Goal: Transaction & Acquisition: Book appointment/travel/reservation

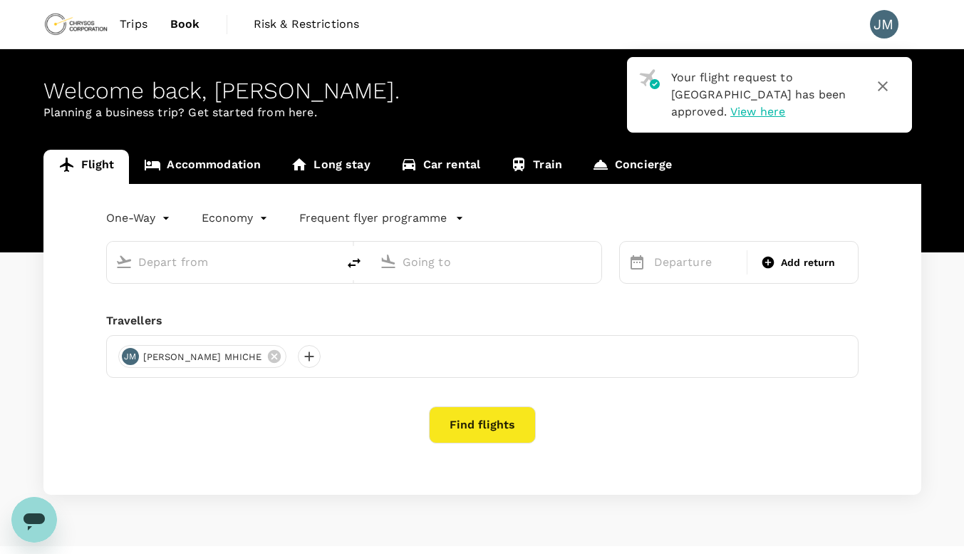
type input "roundtrip"
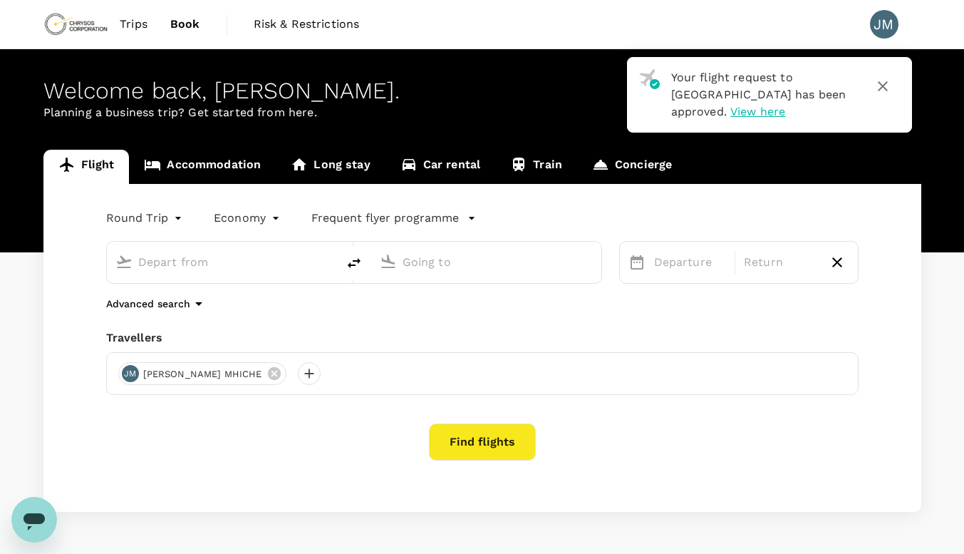
type input "[GEOGRAPHIC_DATA] (MWZ)"
type input "[GEOGRAPHIC_DATA], [GEOGRAPHIC_DATA] (any)"
click at [631, 262] on icon at bounding box center [637, 262] width 13 height 14
click at [638, 266] on icon at bounding box center [636, 262] width 17 height 17
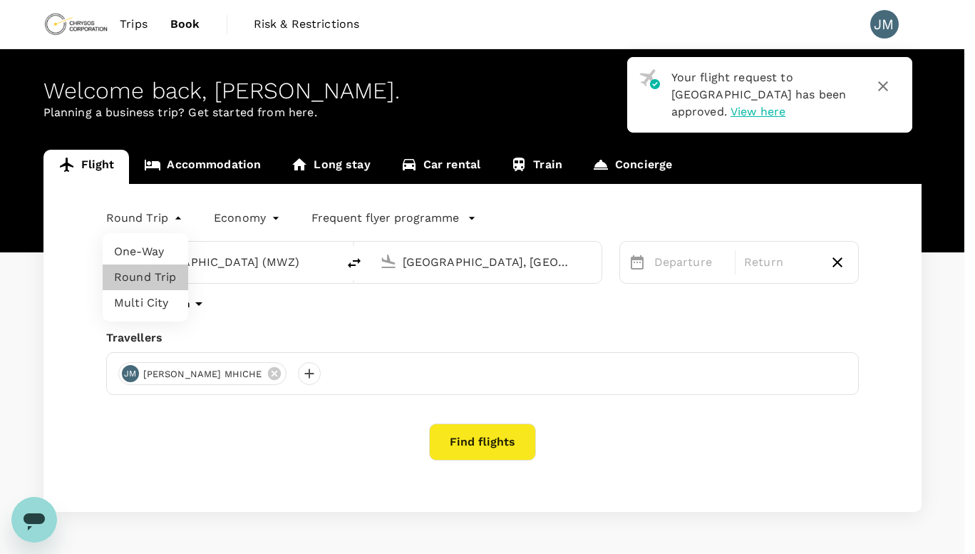
click at [127, 221] on body "Your flight request to [GEOGRAPHIC_DATA] has been approved. View here Trips Boo…" at bounding box center [487, 300] width 975 height 601
click at [144, 273] on li "Round Trip" at bounding box center [146, 277] width 86 height 26
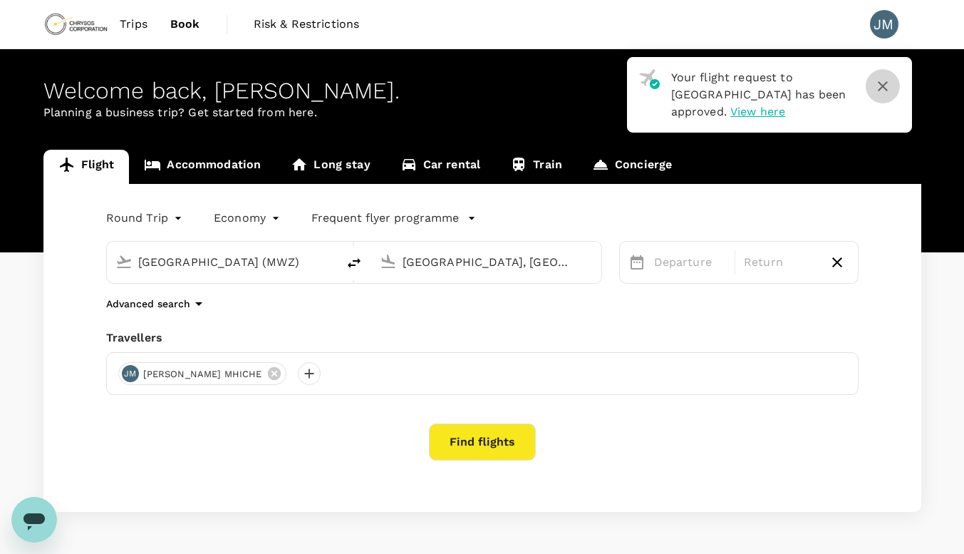
click at [879, 84] on icon "button" at bounding box center [882, 86] width 17 height 17
click at [878, 83] on icon "button" at bounding box center [882, 86] width 17 height 17
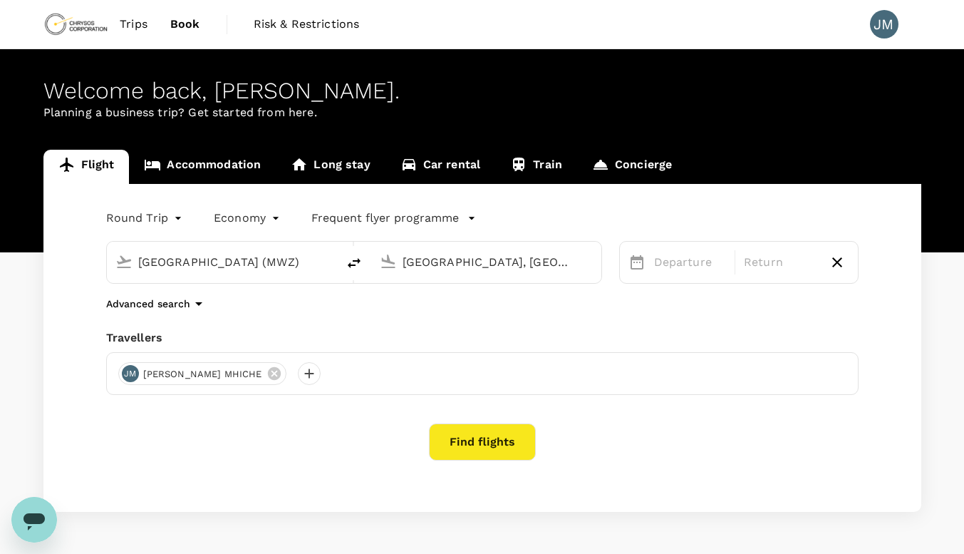
click at [635, 264] on icon at bounding box center [636, 262] width 17 height 17
click at [182, 165] on link "Accommodation" at bounding box center [202, 167] width 147 height 34
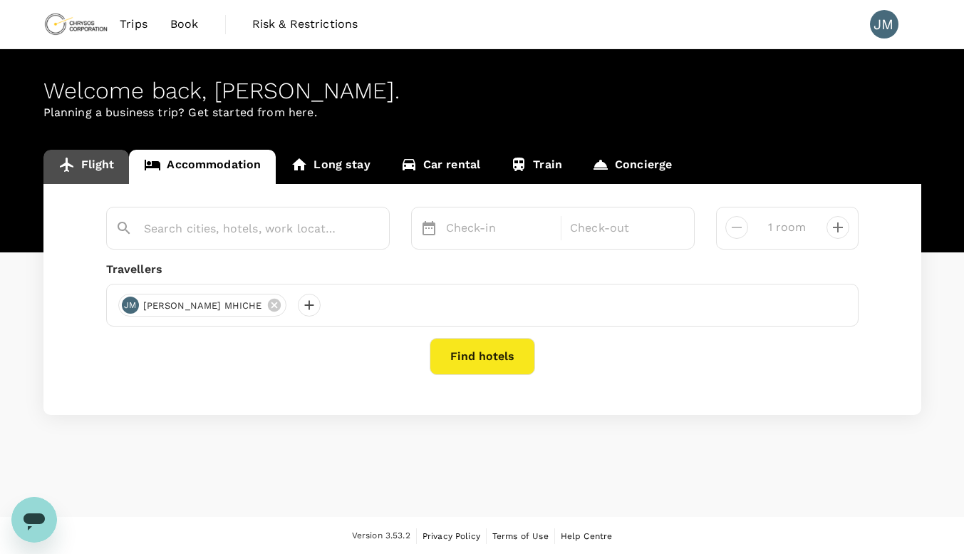
click at [89, 165] on link "Flight" at bounding box center [86, 167] width 86 height 34
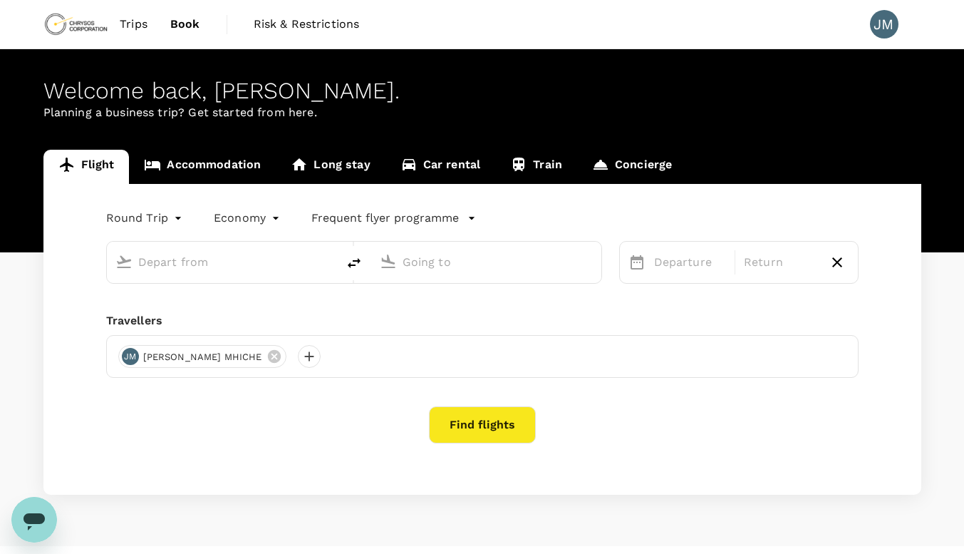
type input "[GEOGRAPHIC_DATA] (MWZ)"
type input "[GEOGRAPHIC_DATA], [GEOGRAPHIC_DATA] (any)"
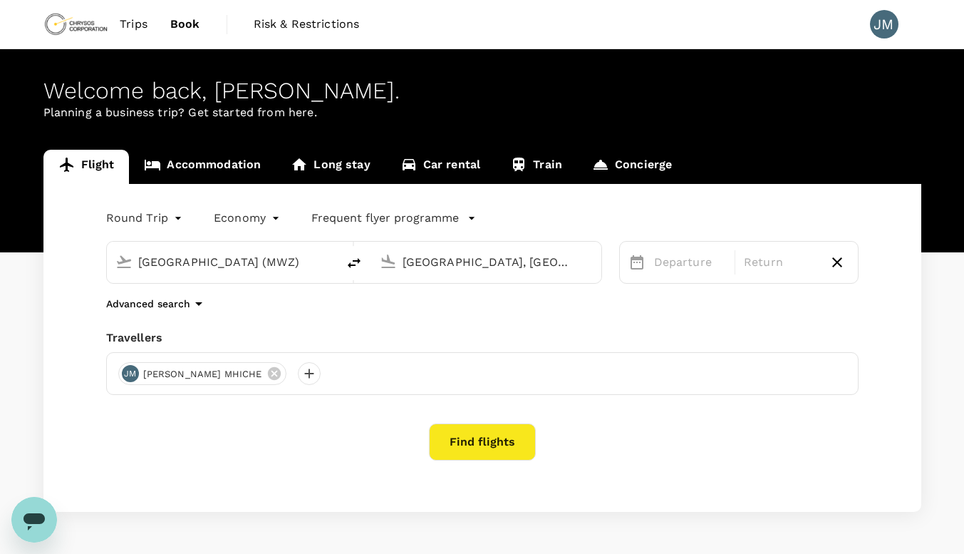
click at [640, 261] on icon at bounding box center [636, 262] width 17 height 17
click at [639, 264] on icon at bounding box center [636, 262] width 17 height 17
click at [639, 265] on icon at bounding box center [636, 262] width 17 height 17
click at [639, 266] on icon at bounding box center [636, 262] width 17 height 17
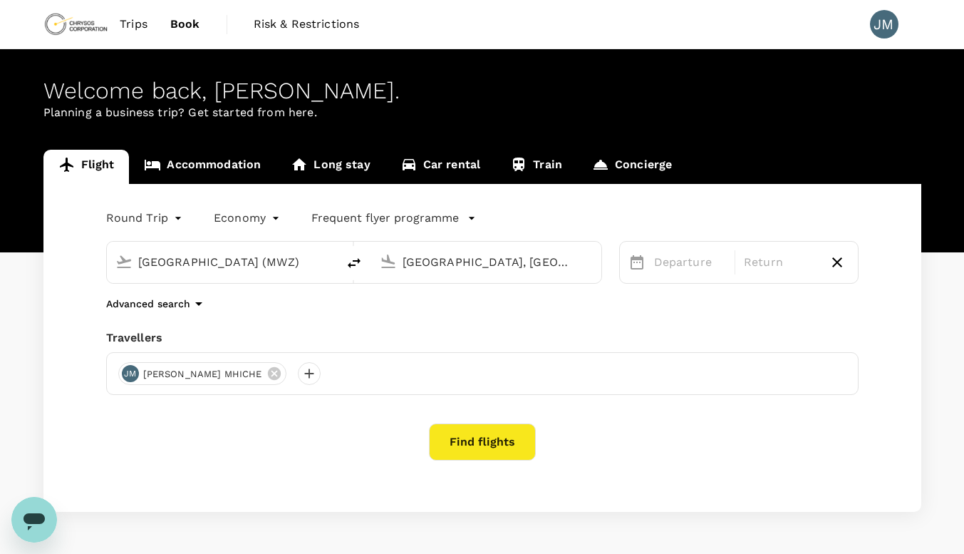
click at [634, 266] on icon at bounding box center [636, 262] width 17 height 17
click at [834, 261] on icon "button" at bounding box center [837, 262] width 17 height 17
click at [768, 262] on icon at bounding box center [768, 262] width 14 height 14
type input "roundtrip"
click at [681, 267] on p "Departure" at bounding box center [690, 262] width 73 height 17
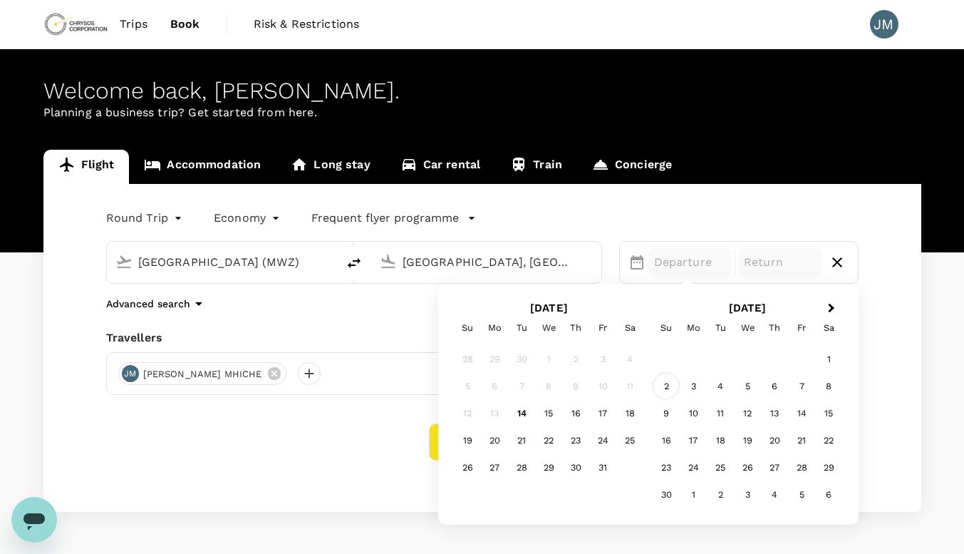
click at [668, 387] on div "2" at bounding box center [666, 386] width 27 height 27
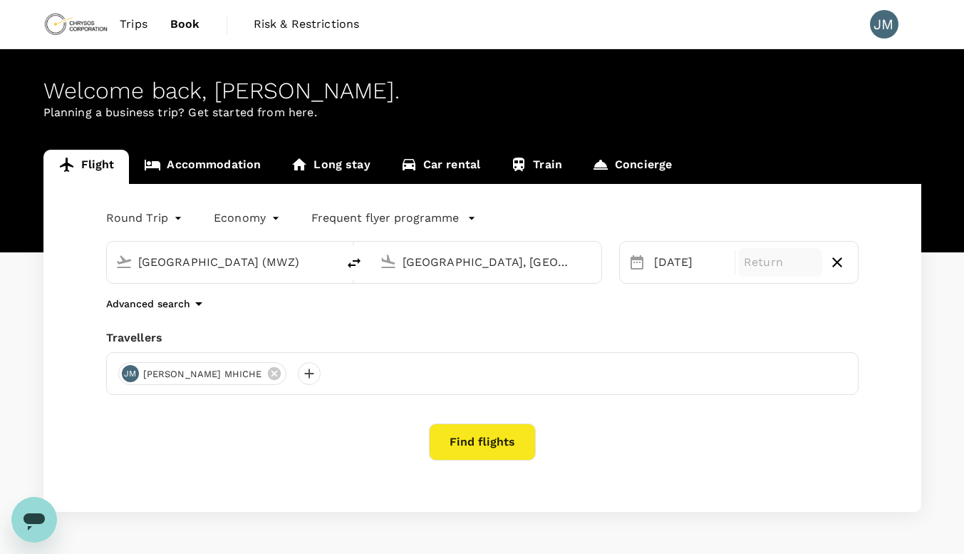
click at [772, 264] on p "Return" at bounding box center [780, 262] width 73 height 17
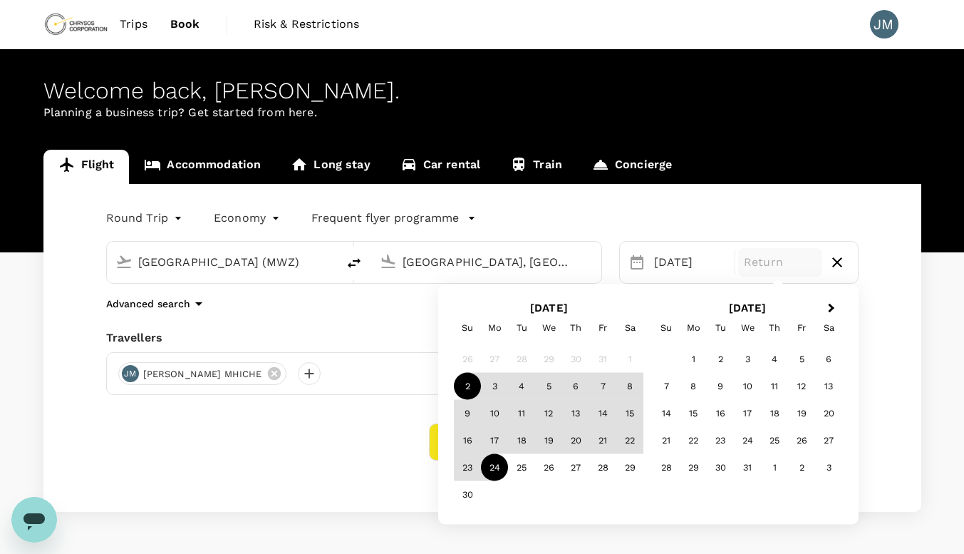
click at [494, 465] on div "24" at bounding box center [494, 467] width 27 height 27
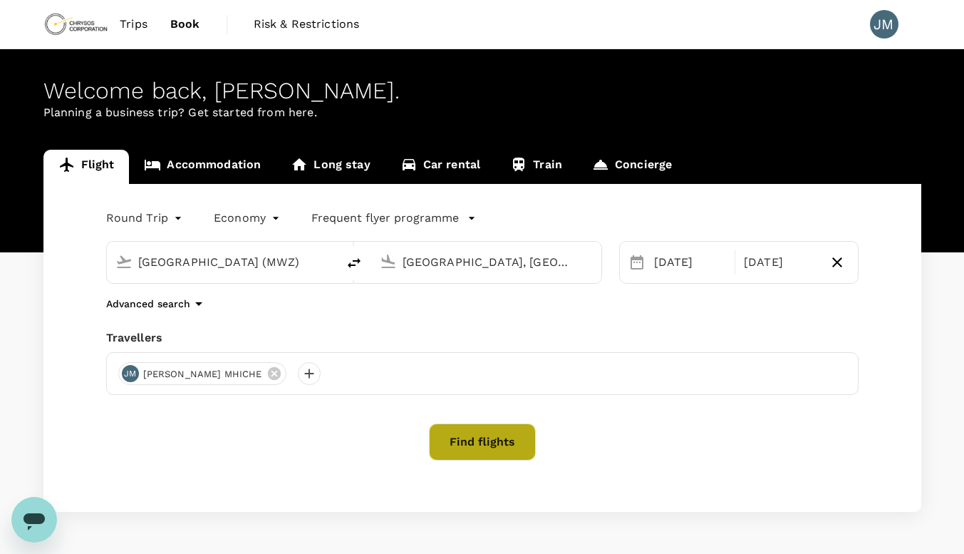
click at [474, 443] on button "Find flights" at bounding box center [482, 441] width 107 height 37
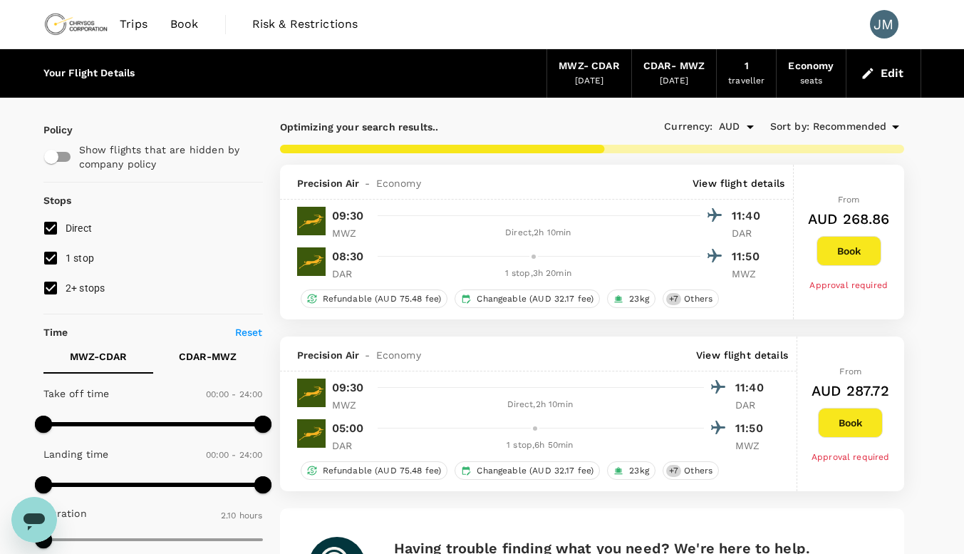
type input "650"
checkbox input "false"
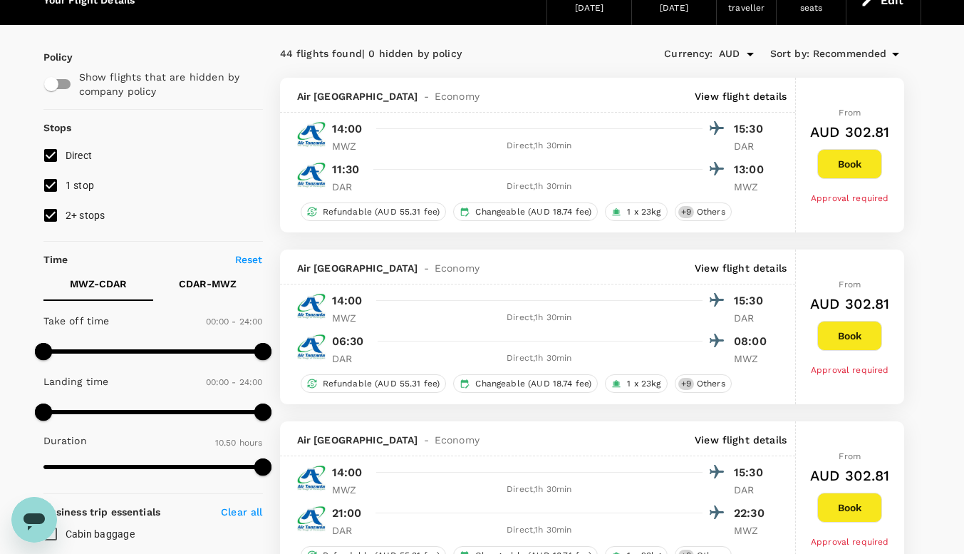
scroll to position [71, 0]
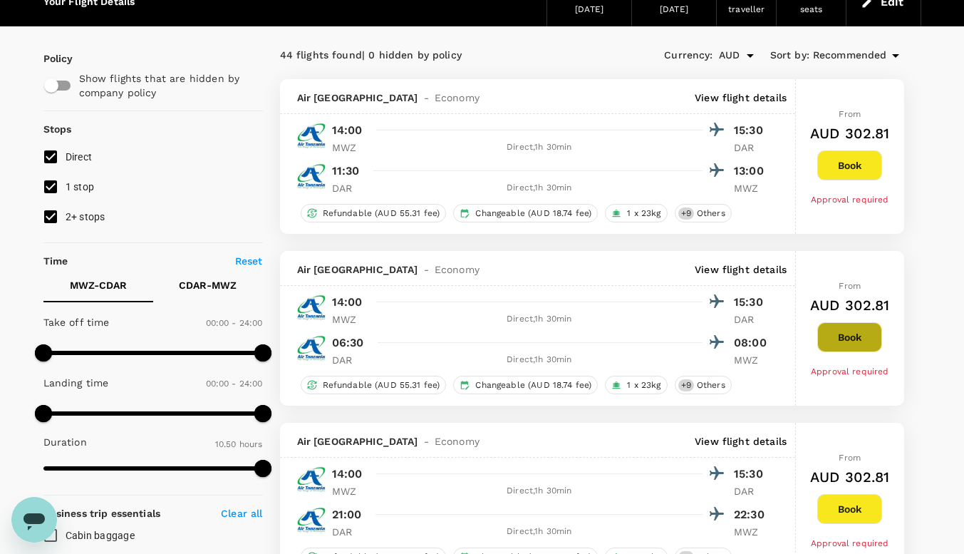
click at [856, 336] on button "Book" at bounding box center [849, 337] width 65 height 30
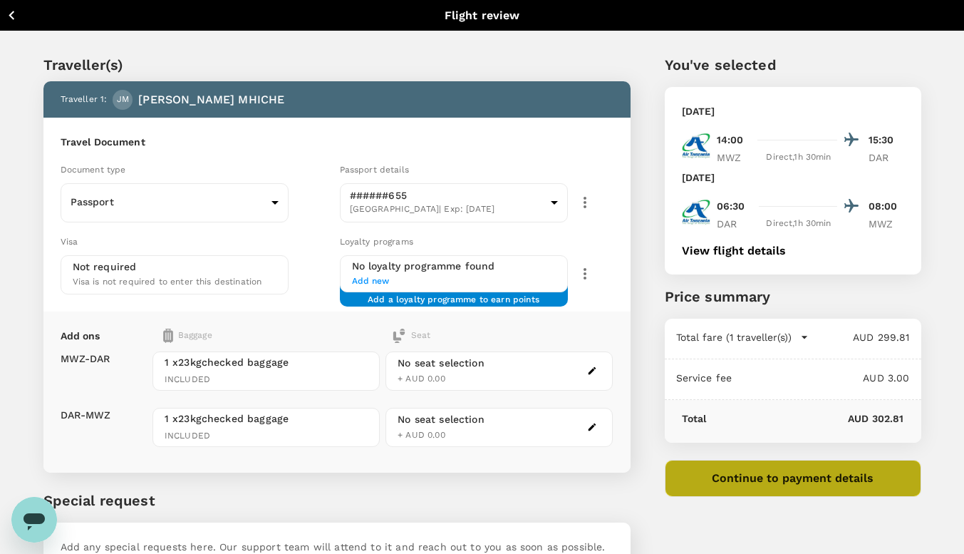
click at [766, 480] on button "Continue to payment details" at bounding box center [793, 478] width 257 height 37
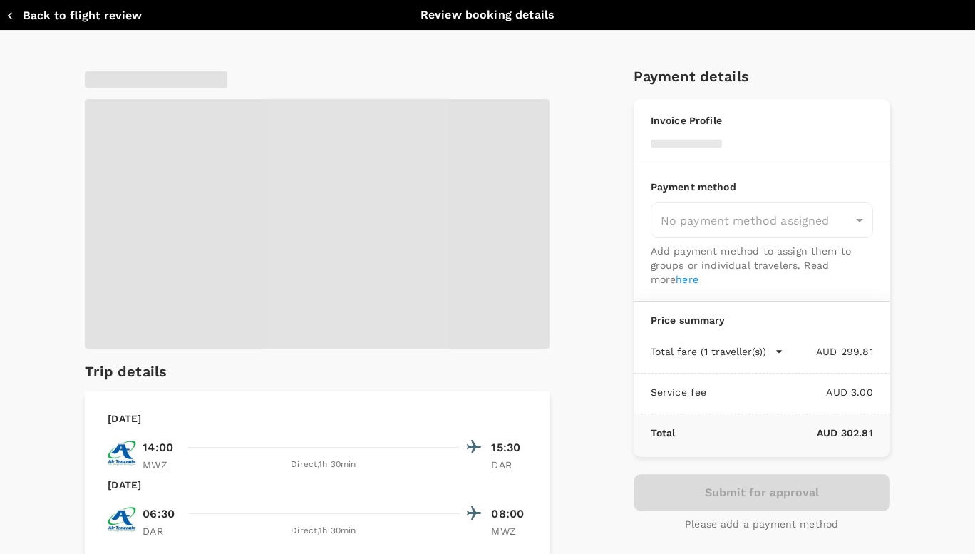
type input "9c4289b1-14a3-4119-8736-521306e5ca8f"
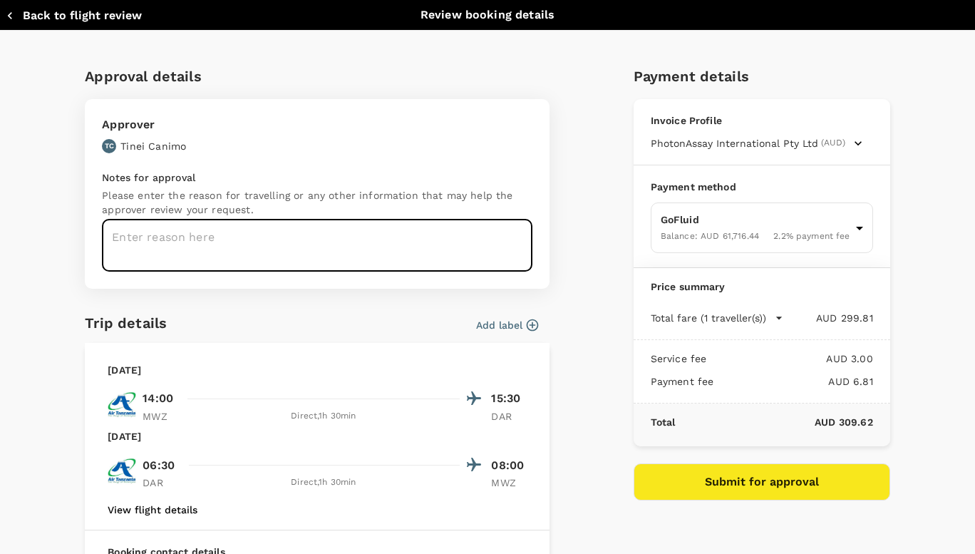
click at [196, 238] on textarea at bounding box center [317, 245] width 430 height 52
paste textarea "Operations/Maintenance/EMEA/Max7/R&R"
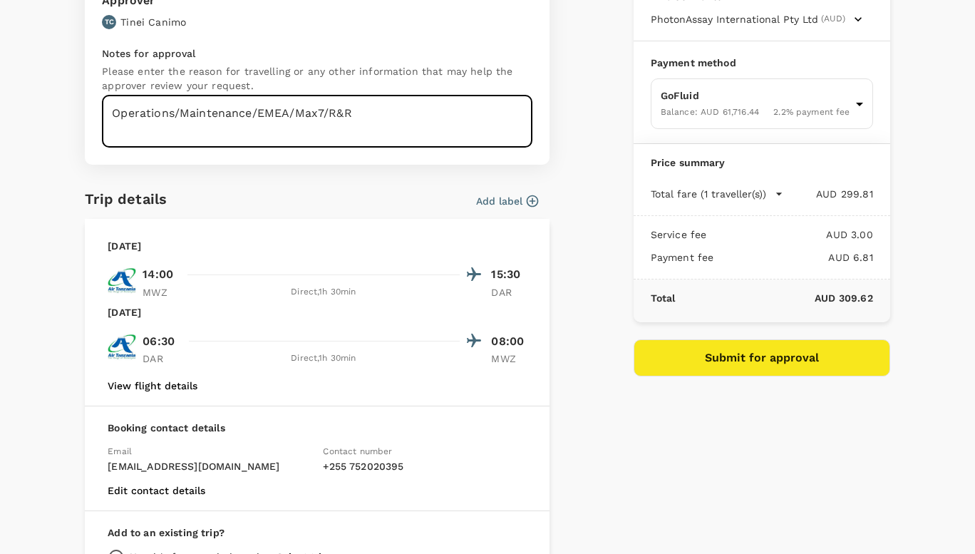
scroll to position [45, 0]
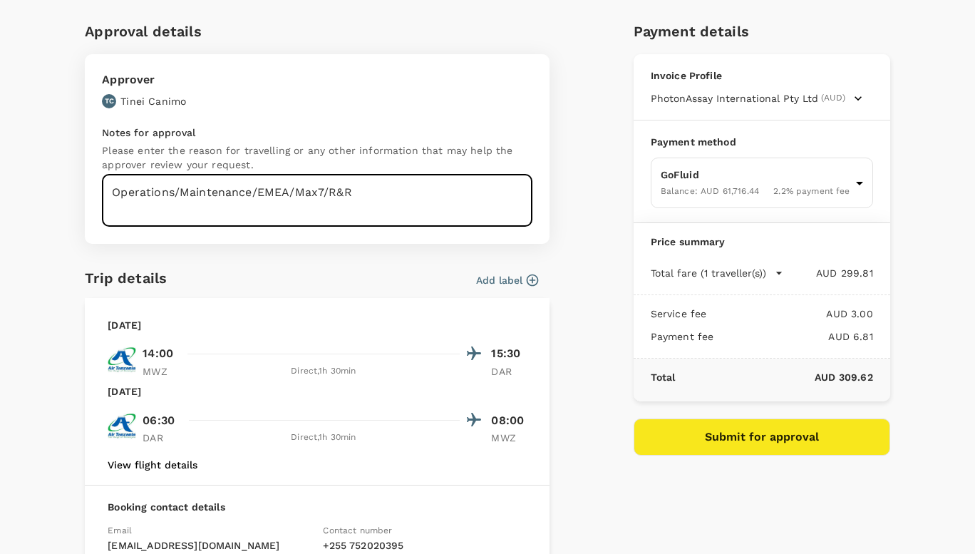
type textarea "Operations/Maintenance/EMEA/Max7/R&R"
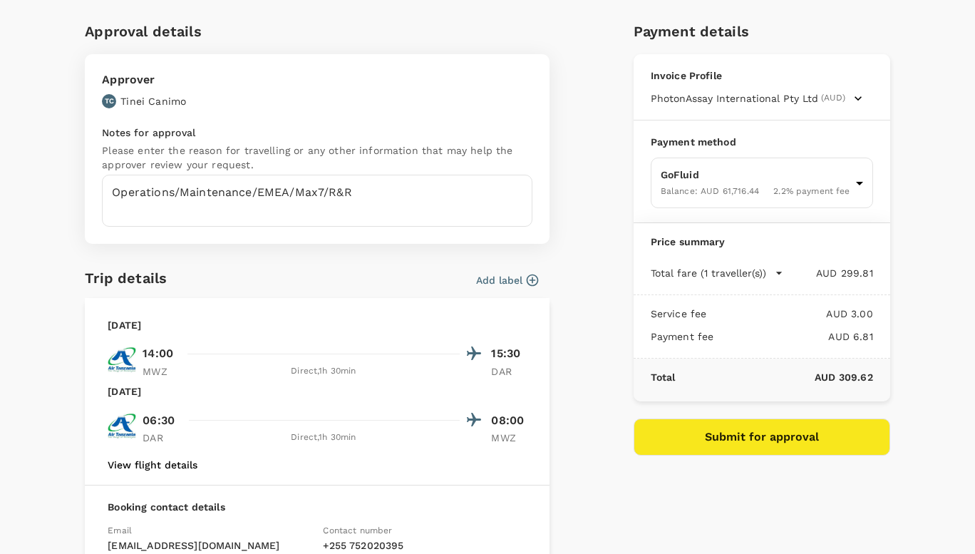
click at [527, 280] on icon "button" at bounding box center [533, 280] width 12 height 12
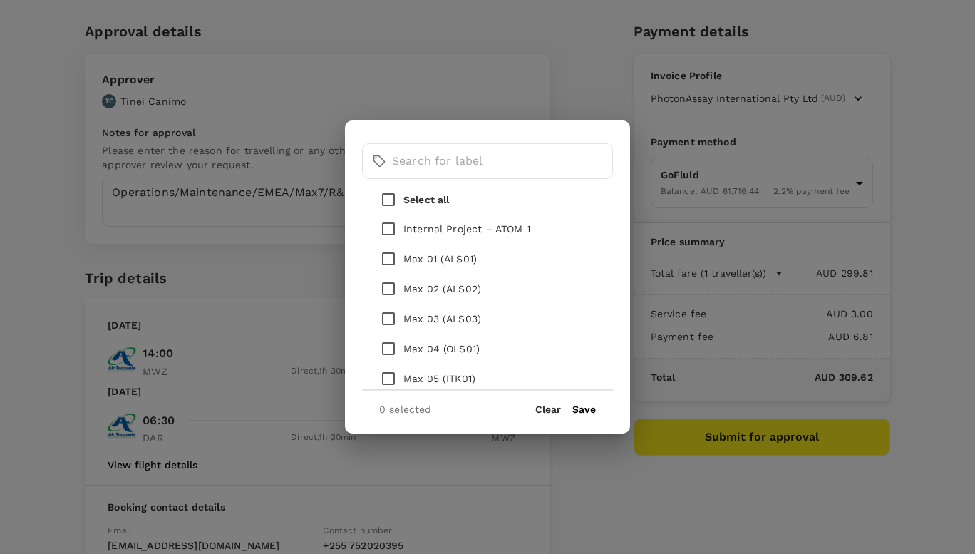
scroll to position [214, 0]
click at [387, 353] on input "checkbox" at bounding box center [388, 351] width 30 height 30
checkbox input "true"
click at [583, 405] on button "Save" at bounding box center [584, 408] width 24 height 11
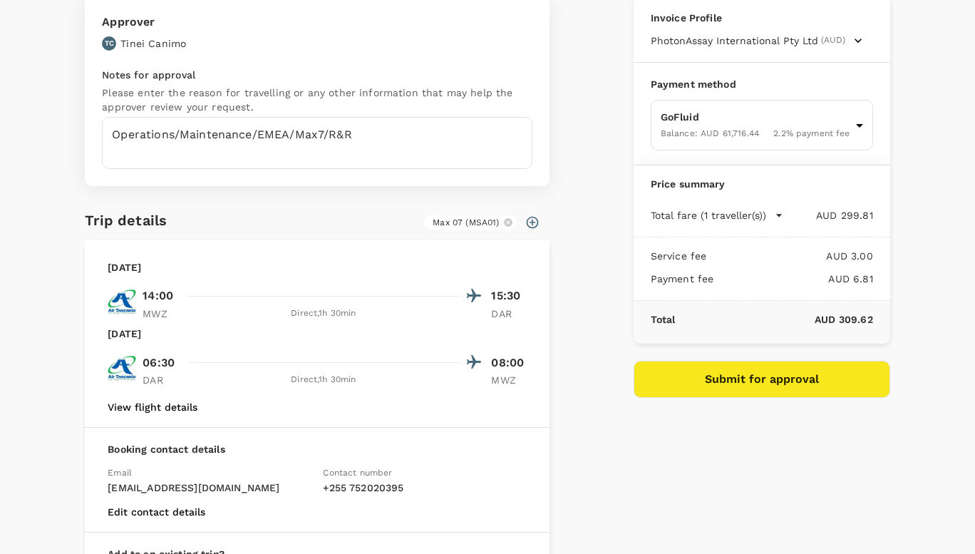
scroll to position [116, 0]
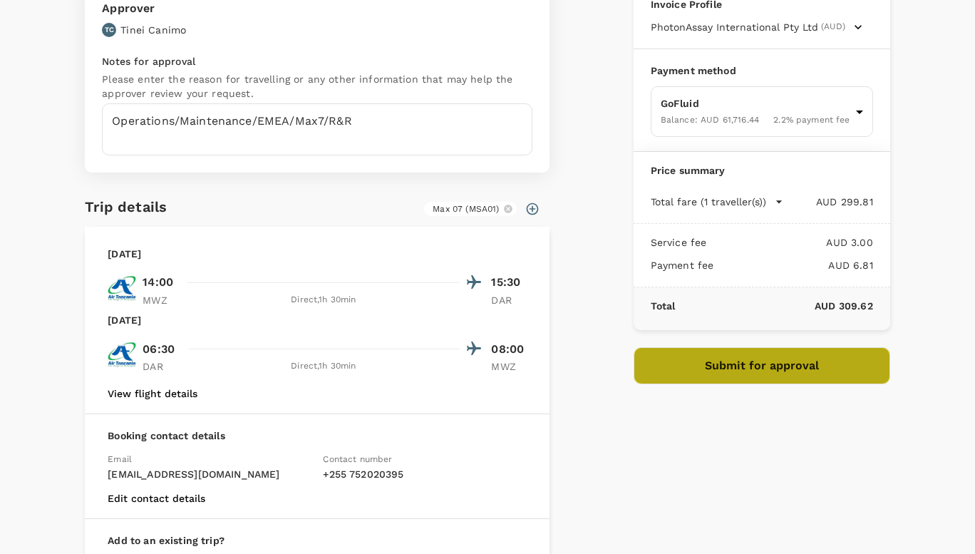
click at [755, 366] on button "Submit for approval" at bounding box center [761, 365] width 257 height 37
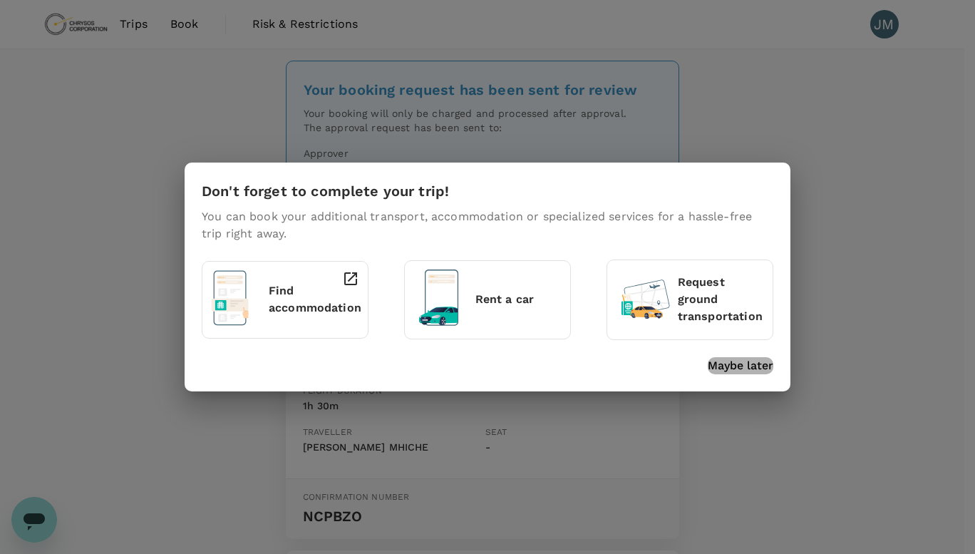
drag, startPoint x: 0, startPoint y: 0, endPoint x: 753, endPoint y: 366, distance: 837.2
click at [753, 366] on p "Maybe later" at bounding box center [741, 365] width 66 height 17
